Goal: Answer question/provide support

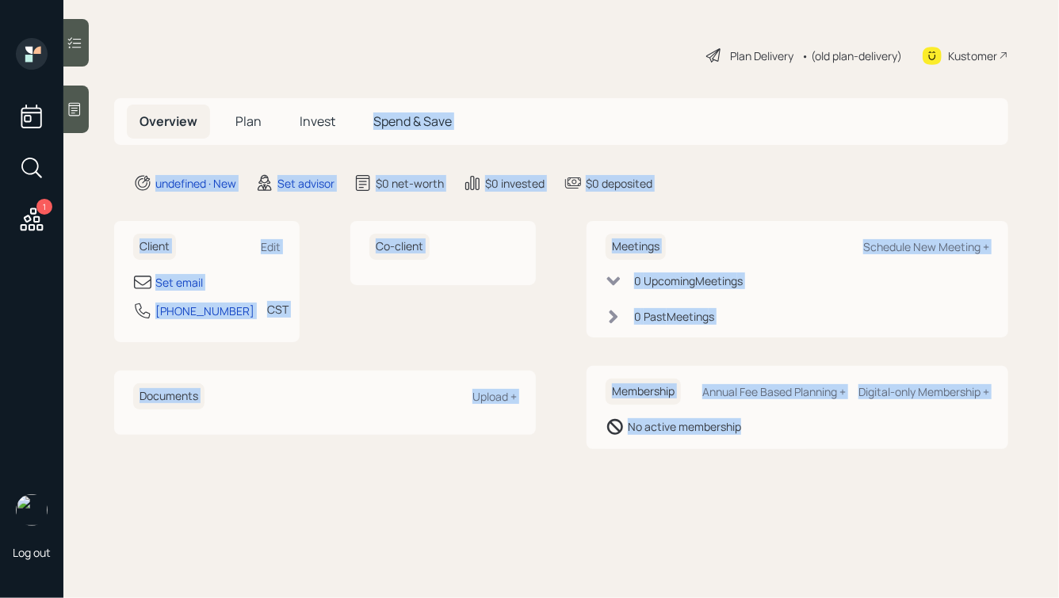
drag, startPoint x: 811, startPoint y: 453, endPoint x: 497, endPoint y: 112, distance: 463.9
click at [497, 112] on main "Plan Delivery • (old plan-delivery) Kustomer Overview Plan Invest Spend & Save …" at bounding box center [561, 299] width 996 height 598
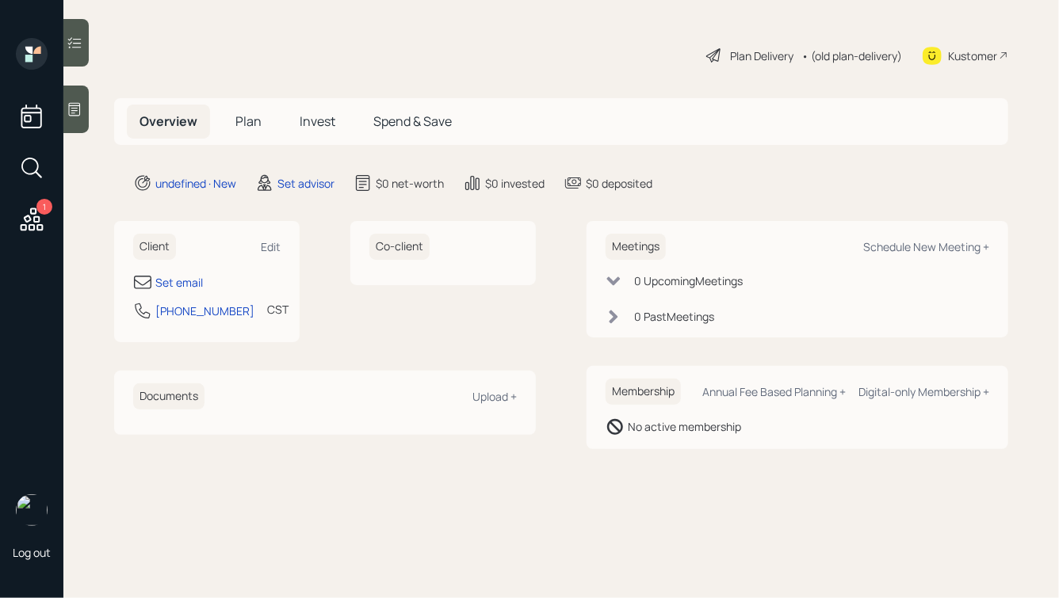
click at [398, 68] on div "Plan Delivery • (old plan-delivery) Kustomer" at bounding box center [561, 55] width 894 height 35
click at [75, 101] on icon at bounding box center [75, 109] width 16 height 16
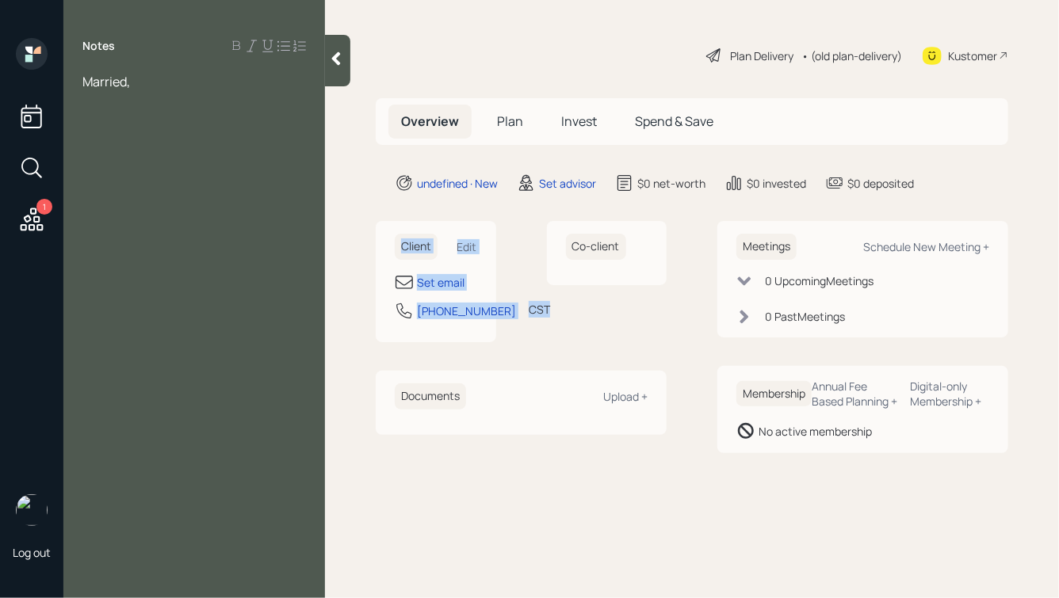
drag, startPoint x: 378, startPoint y: 231, endPoint x: 532, endPoint y: 388, distance: 219.7
click at [532, 388] on div "Client Edit Set email 737-932-5789 CST Currently 11:26 AM Co-client Documents U…" at bounding box center [521, 328] width 291 height 214
click at [522, 342] on div "Client Edit Set email 737-932-5789 CST Currently 11:26 AM Co-client" at bounding box center [521, 281] width 291 height 121
click at [151, 85] on div "Married," at bounding box center [194, 81] width 224 height 17
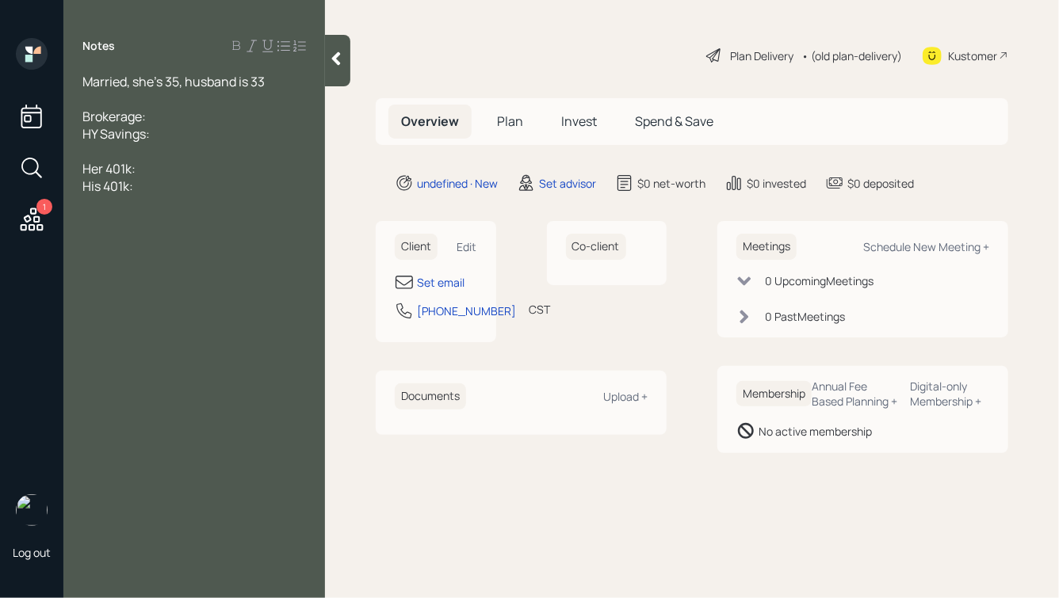
click at [174, 134] on div "HY Savings:" at bounding box center [194, 133] width 224 height 17
click at [166, 118] on div "Brokerage:" at bounding box center [194, 116] width 224 height 17
click at [334, 63] on icon at bounding box center [336, 59] width 16 height 16
